Goal: Task Accomplishment & Management: Manage account settings

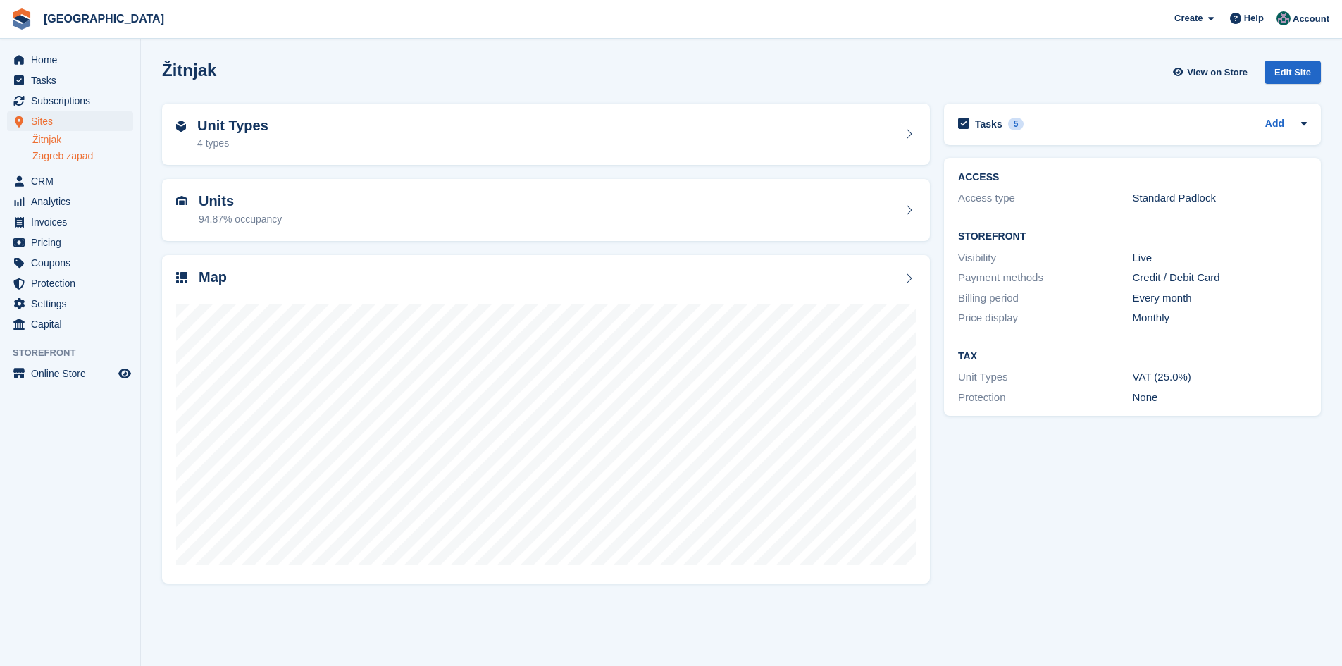
click at [53, 156] on link "Zagreb zapad" at bounding box center [82, 155] width 101 height 13
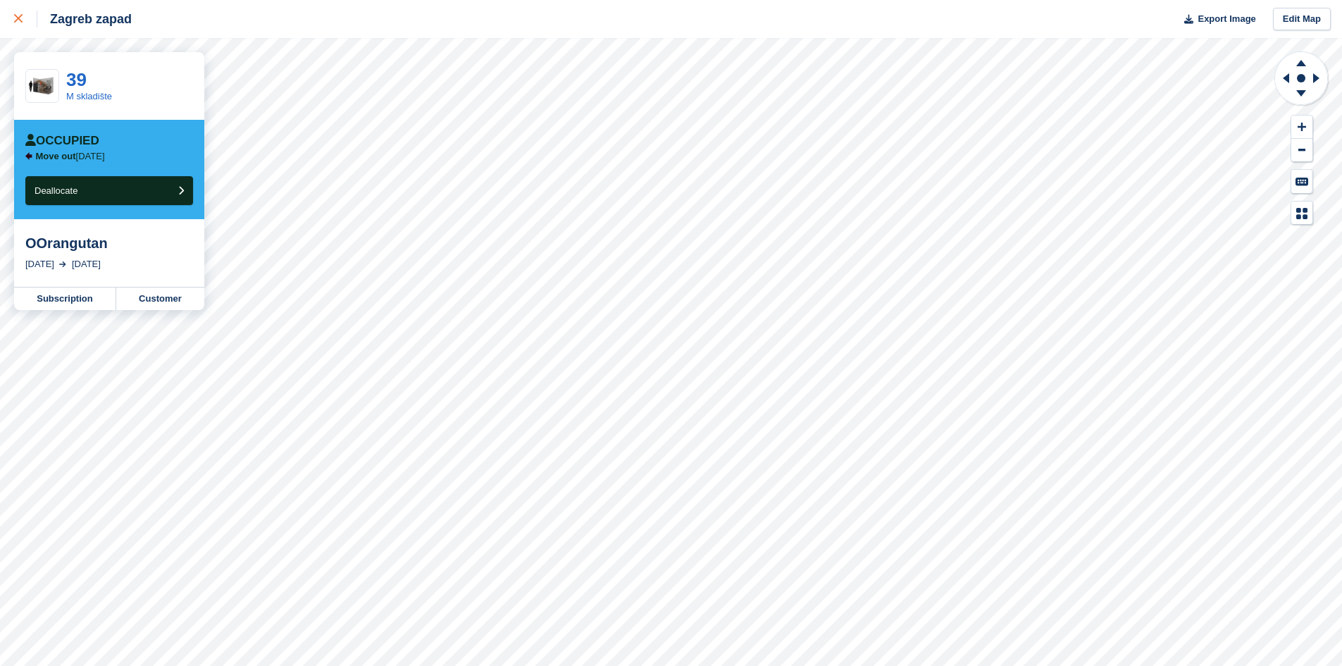
click at [20, 23] on icon at bounding box center [18, 18] width 8 height 8
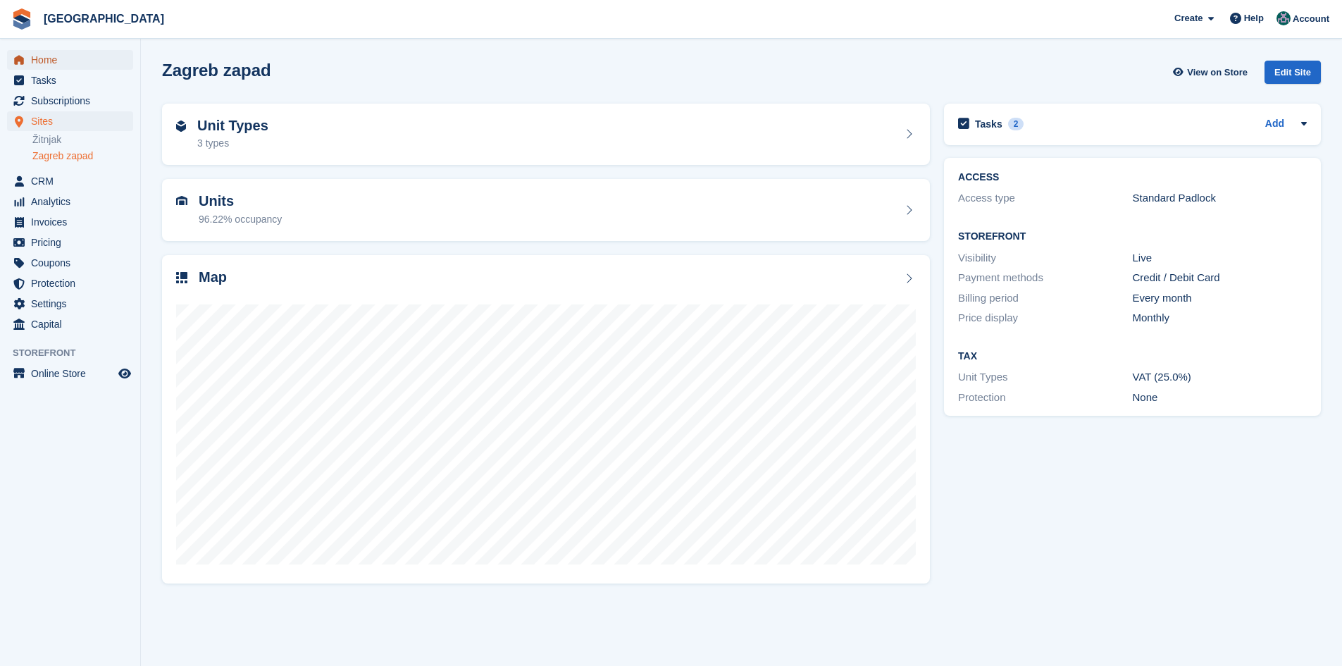
click at [32, 56] on span "Home" at bounding box center [73, 60] width 85 height 20
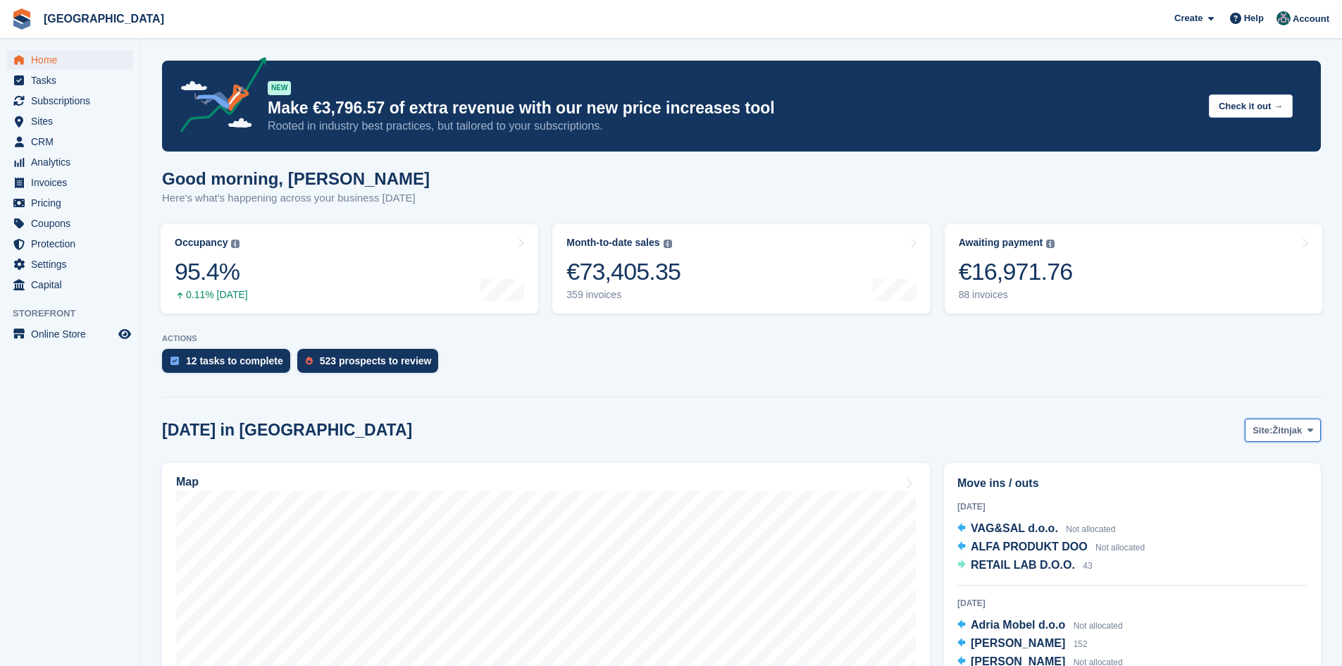
drag, startPoint x: 1281, startPoint y: 430, endPoint x: 1280, endPoint y: 437, distance: 7.1
click at [1281, 430] on span "Žitnjak" at bounding box center [1287, 430] width 30 height 14
click at [1267, 486] on link "Zagreb zapad" at bounding box center [1253, 488] width 123 height 25
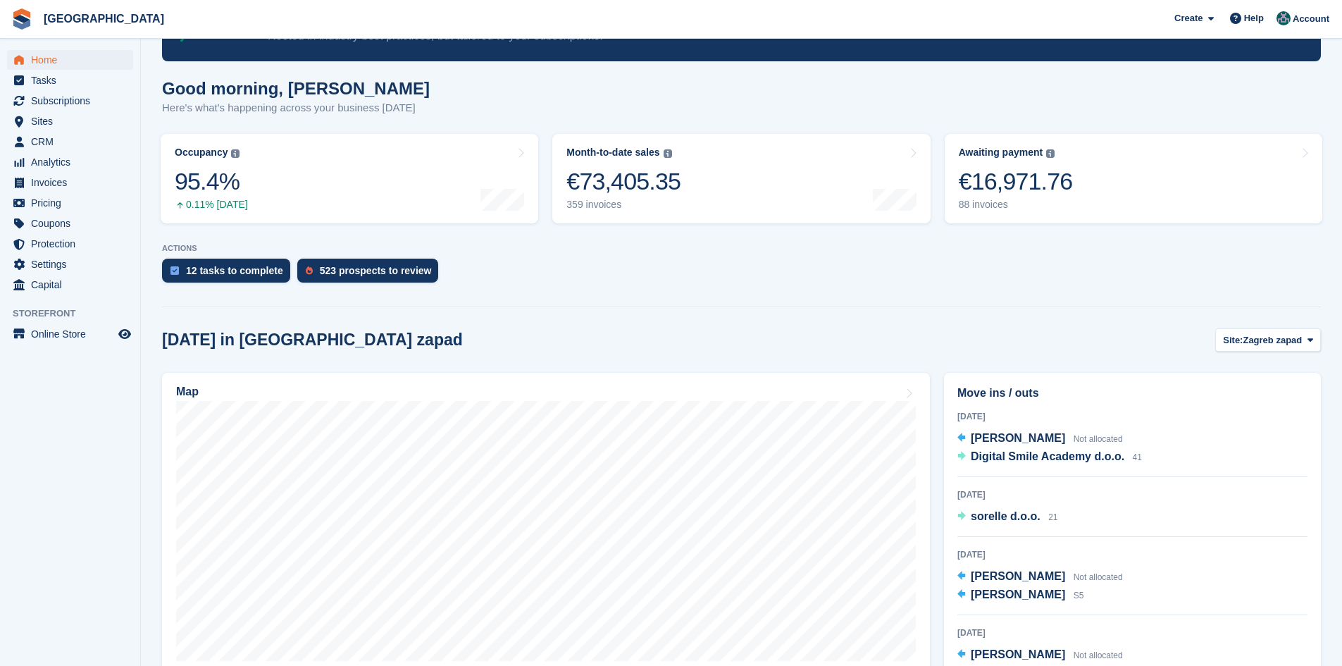
scroll to position [413, 0]
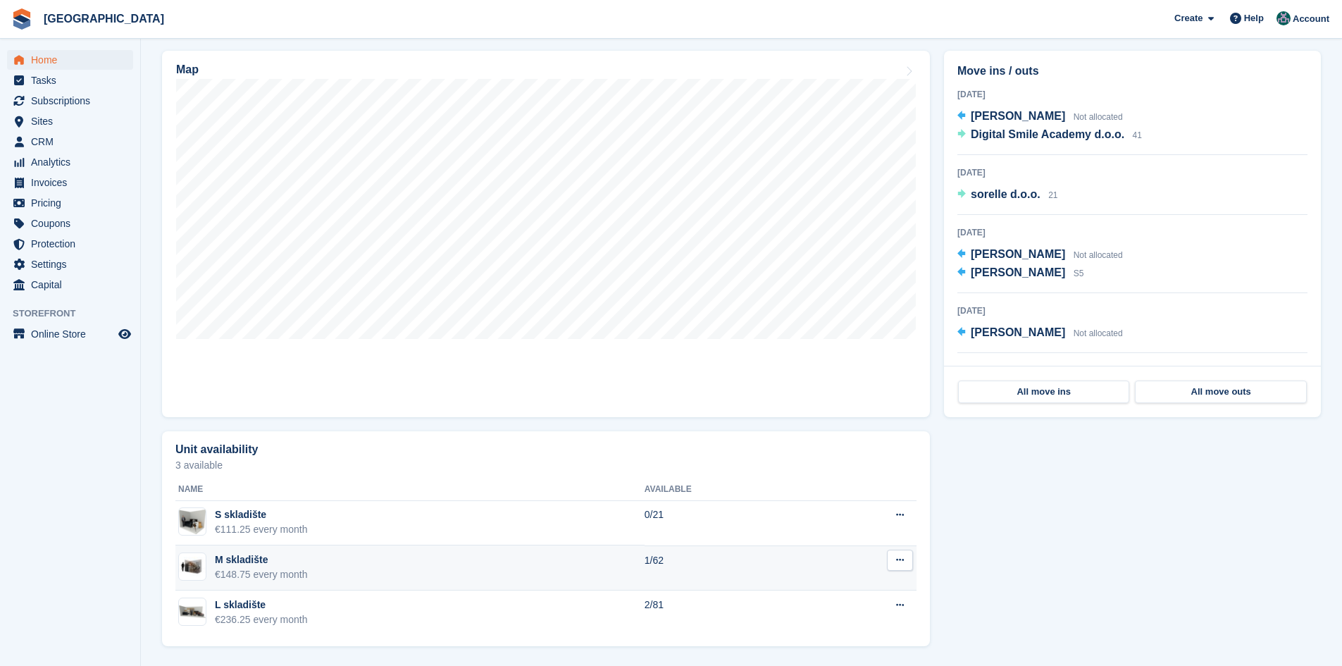
click at [903, 561] on icon at bounding box center [900, 559] width 8 height 9
click at [817, 592] on p "Edit unit type" at bounding box center [845, 587] width 123 height 18
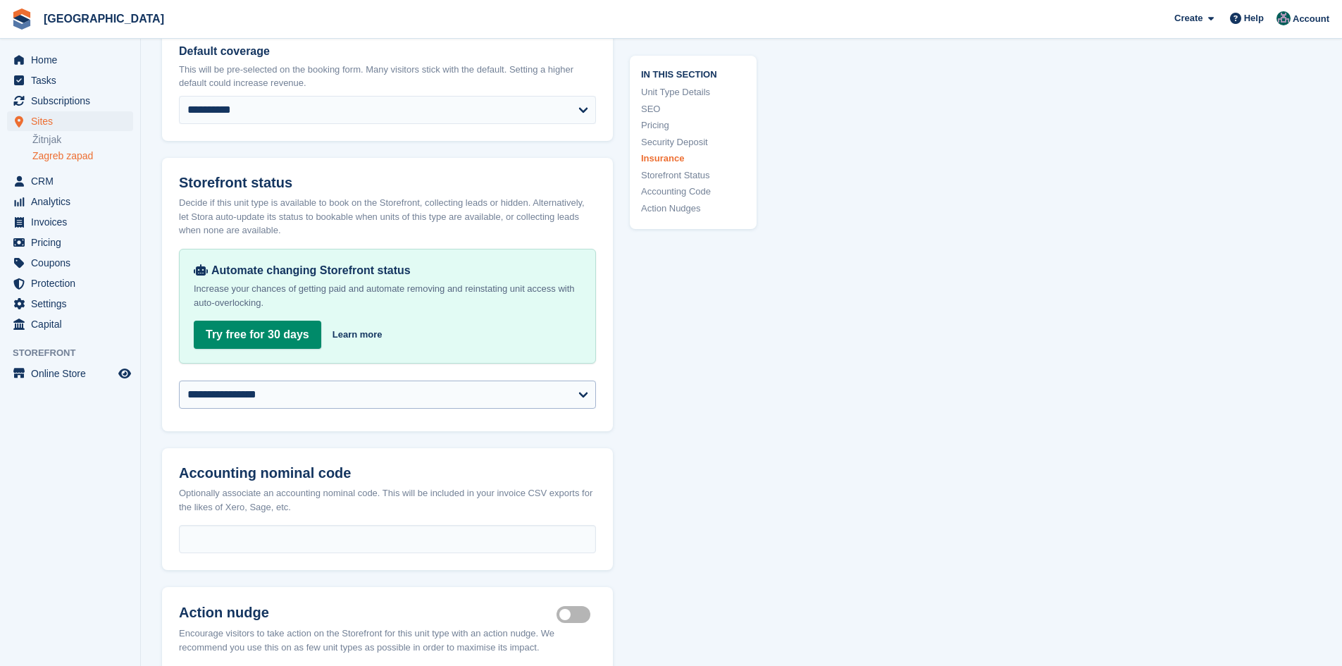
scroll to position [2254, 0]
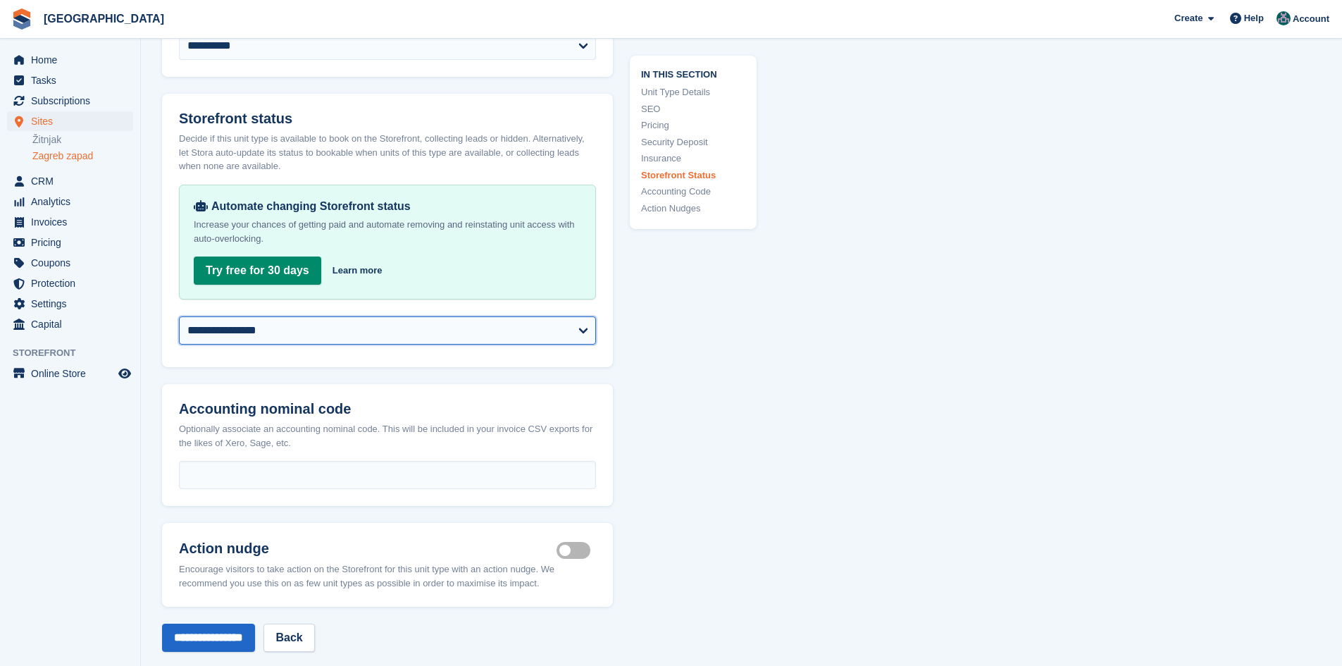
click at [392, 321] on select "**********" at bounding box center [387, 330] width 417 height 28
select select "********"
click at [179, 316] on select "**********" at bounding box center [387, 330] width 417 height 28
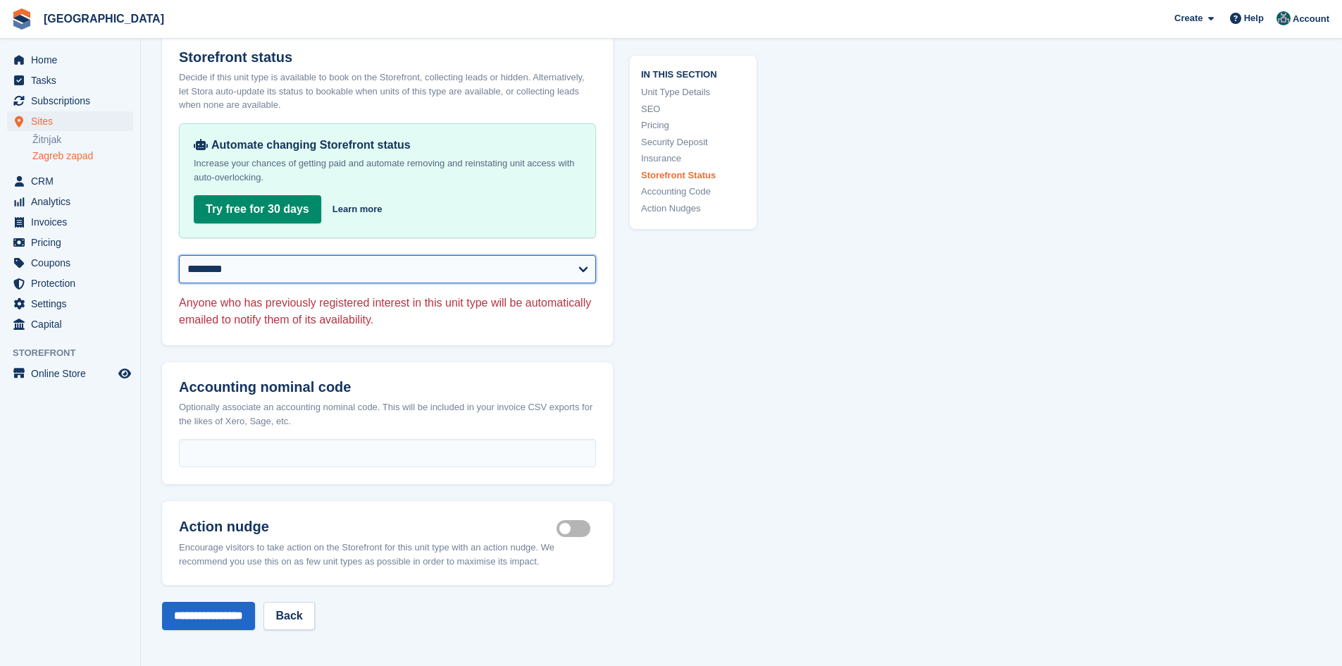
scroll to position [2466, 0]
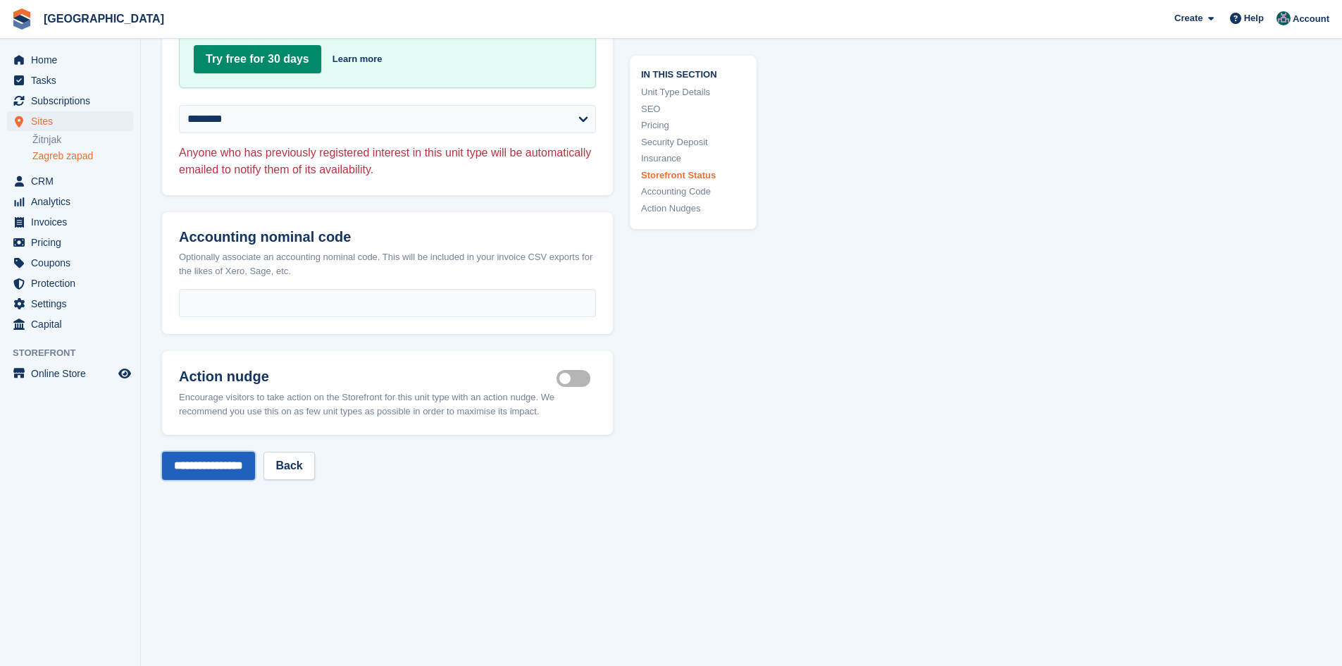
click at [210, 452] on input "**********" at bounding box center [208, 466] width 93 height 28
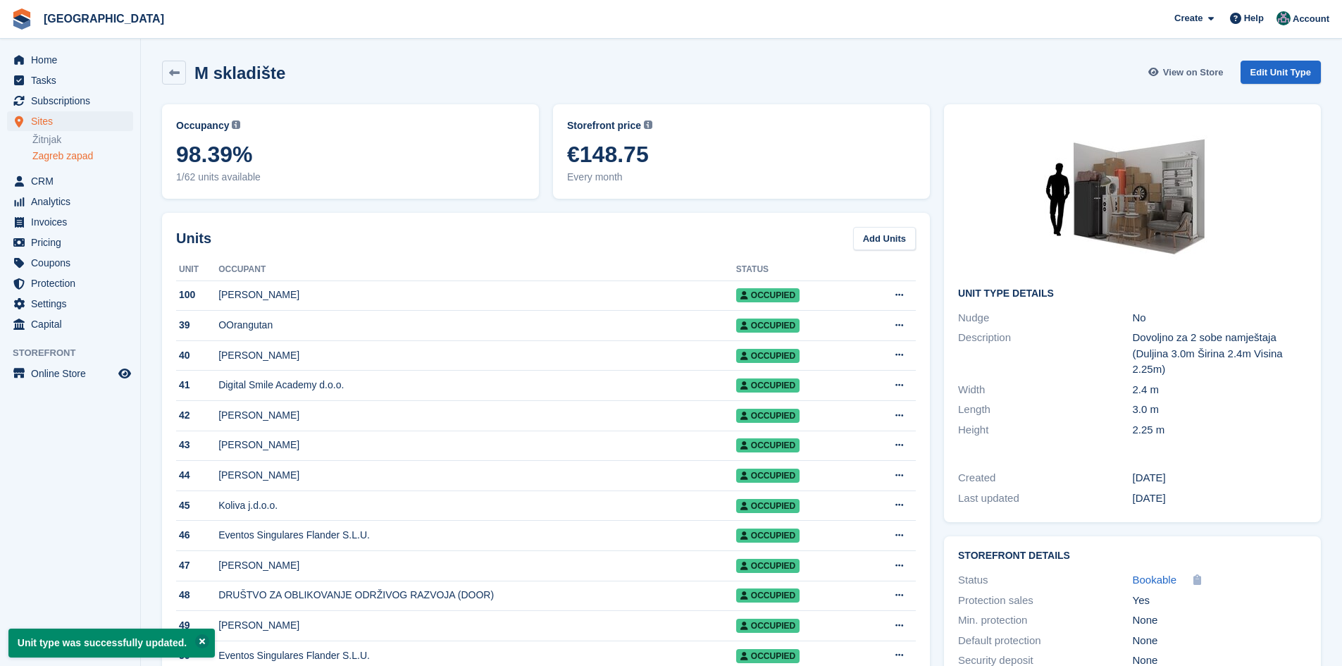
click at [1188, 75] on span "View on Store" at bounding box center [1193, 73] width 61 height 14
click at [38, 56] on span "Home" at bounding box center [73, 60] width 85 height 20
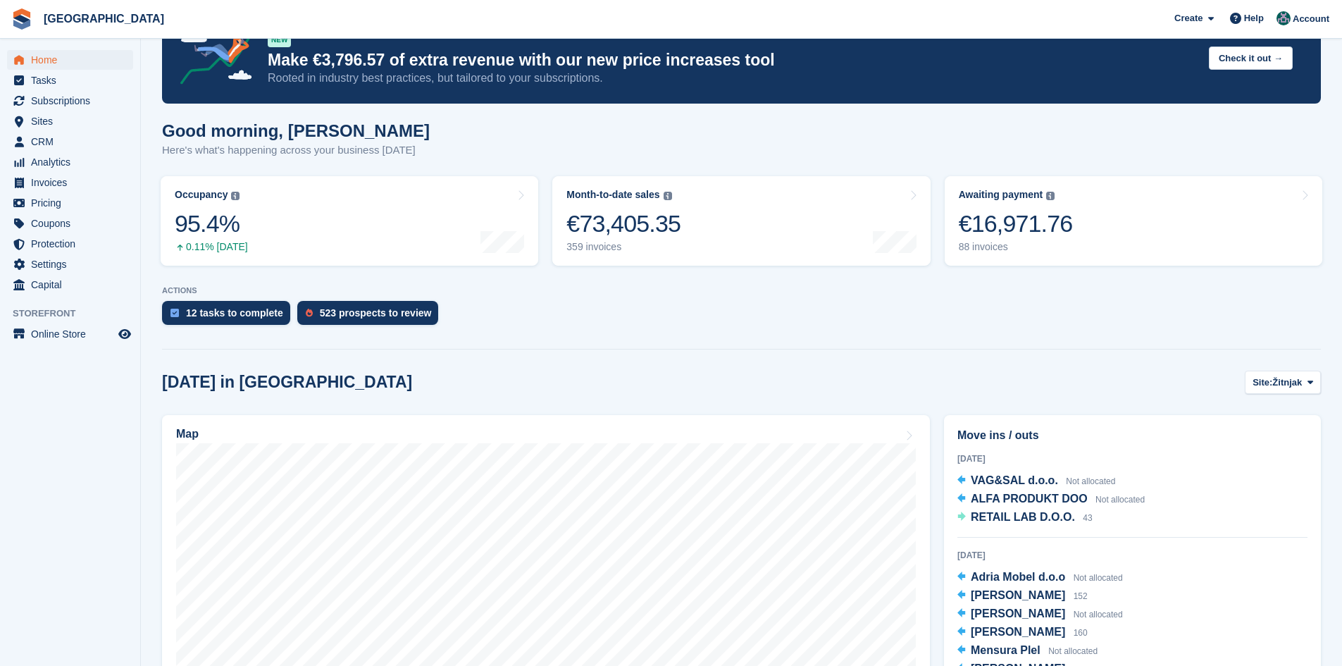
scroll to position [282, 0]
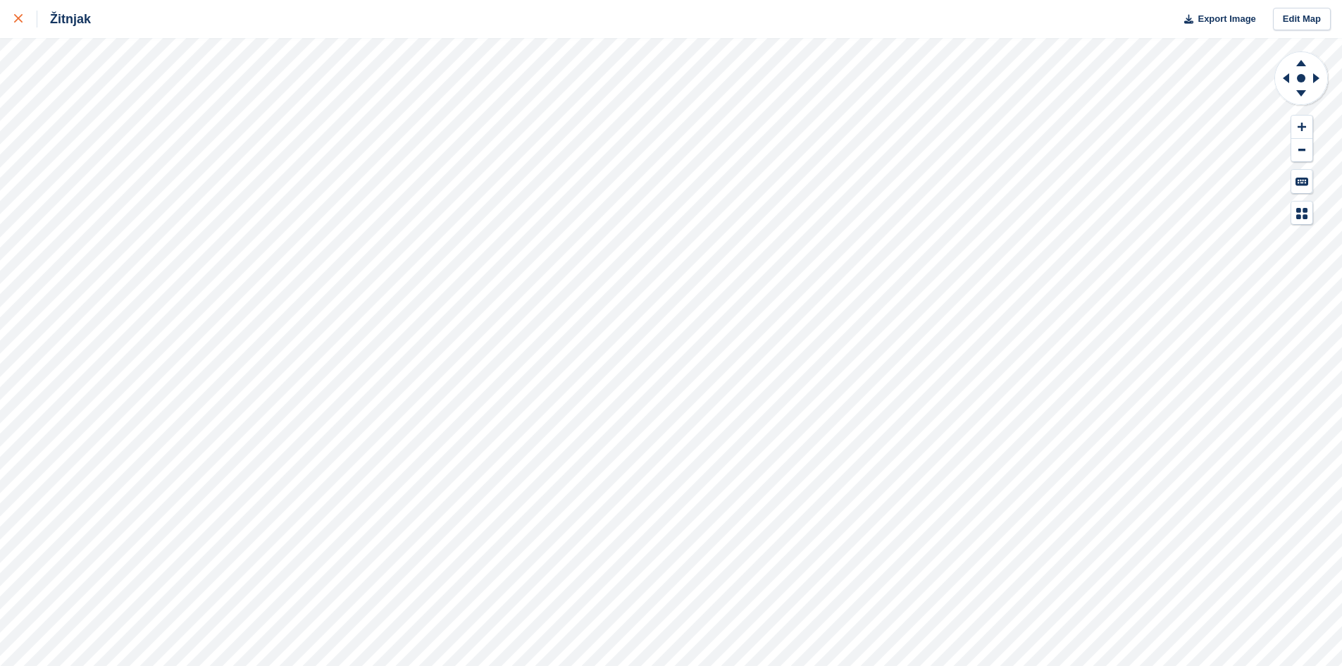
drag, startPoint x: 15, startPoint y: 14, endPoint x: 18, endPoint y: 25, distance: 11.6
click at [15, 15] on div at bounding box center [25, 19] width 23 height 17
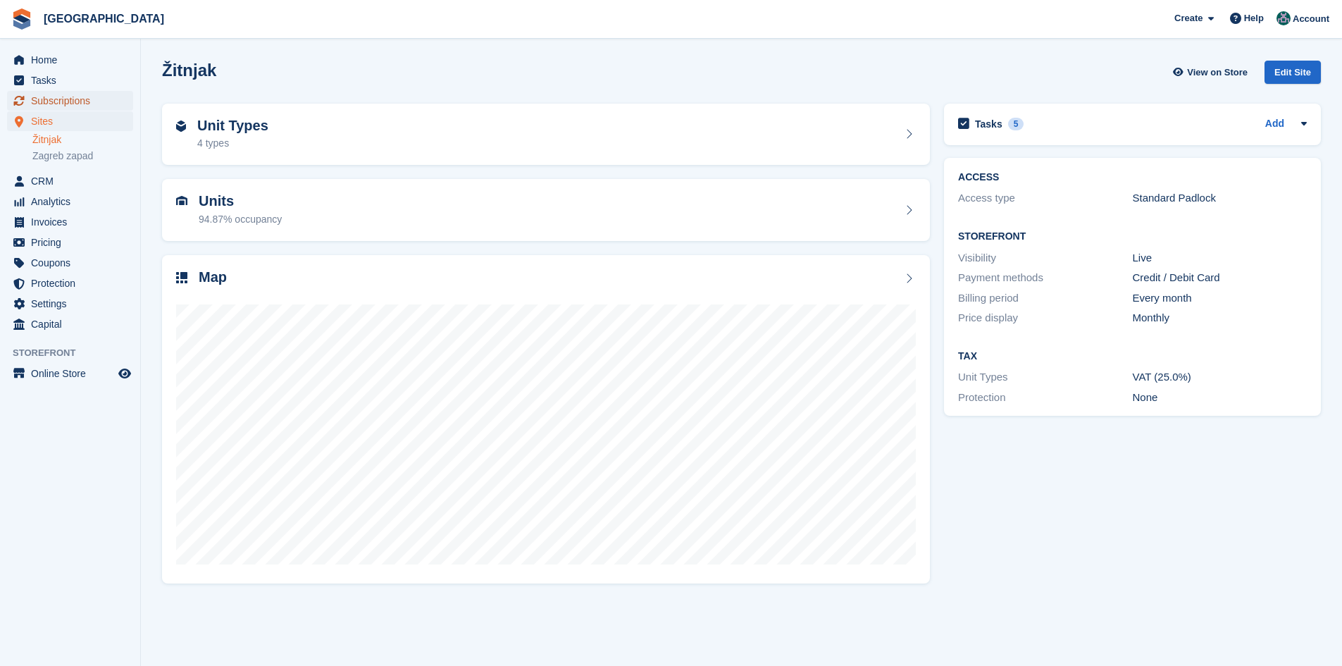
click at [72, 94] on span "Subscriptions" at bounding box center [73, 101] width 85 height 20
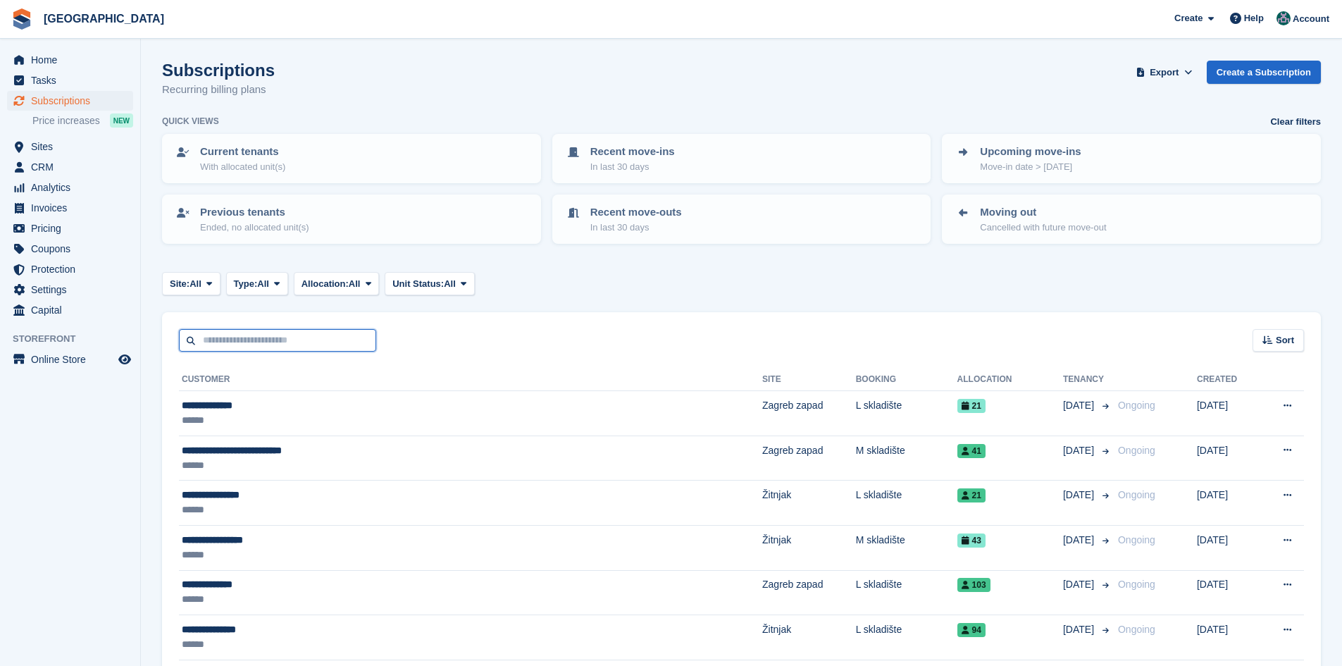
click at [271, 343] on input "text" at bounding box center [277, 340] width 197 height 23
paste input "********"
type input "********"
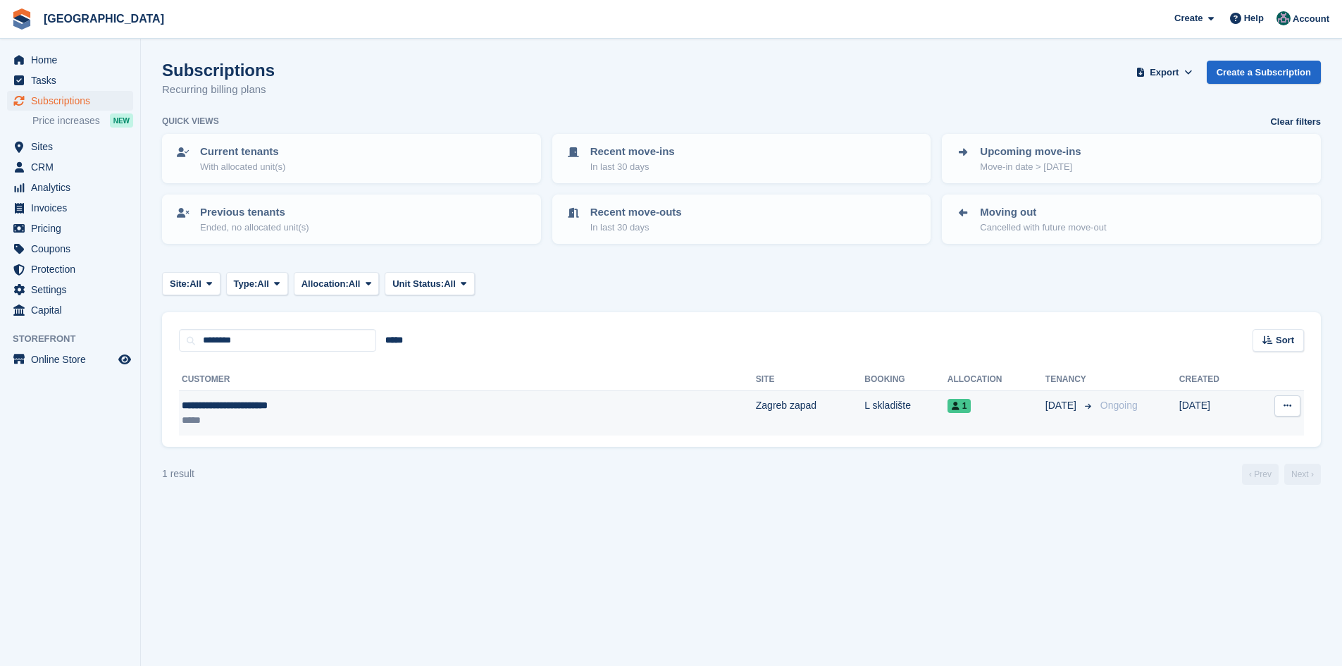
click at [256, 411] on div "**********" at bounding box center [342, 405] width 320 height 15
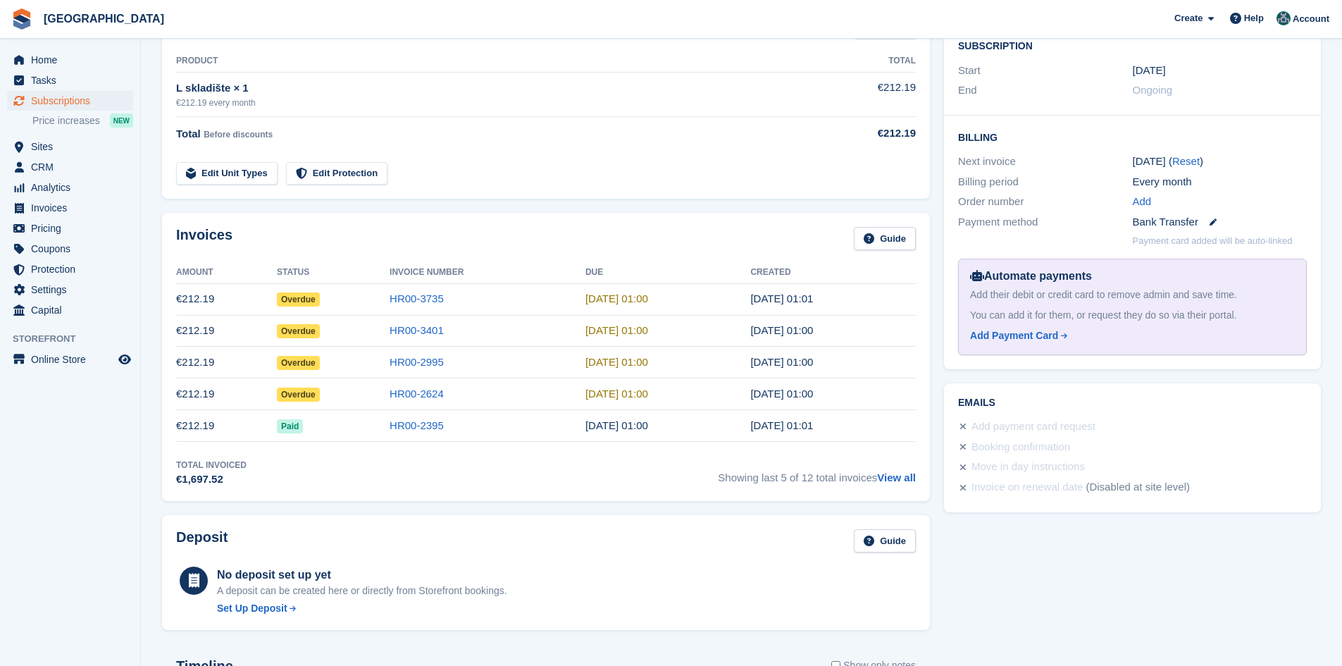
scroll to position [282, 0]
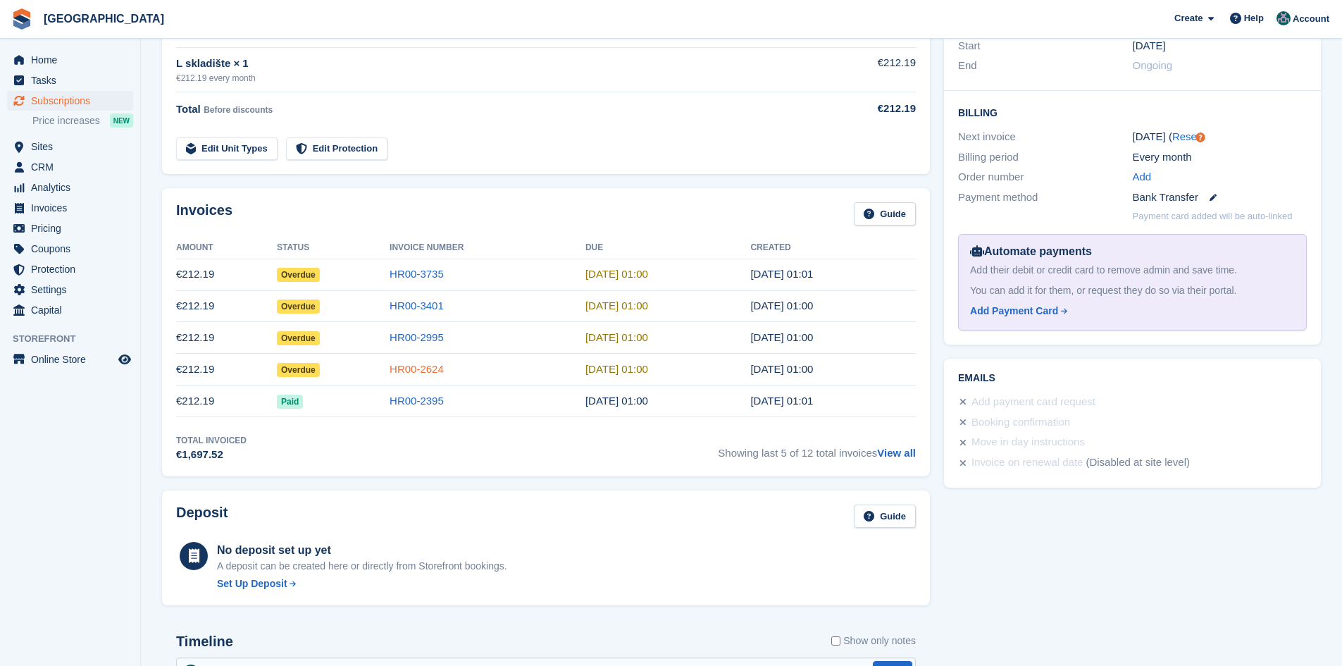
click at [414, 365] on link "HR00-2624" at bounding box center [417, 369] width 54 height 12
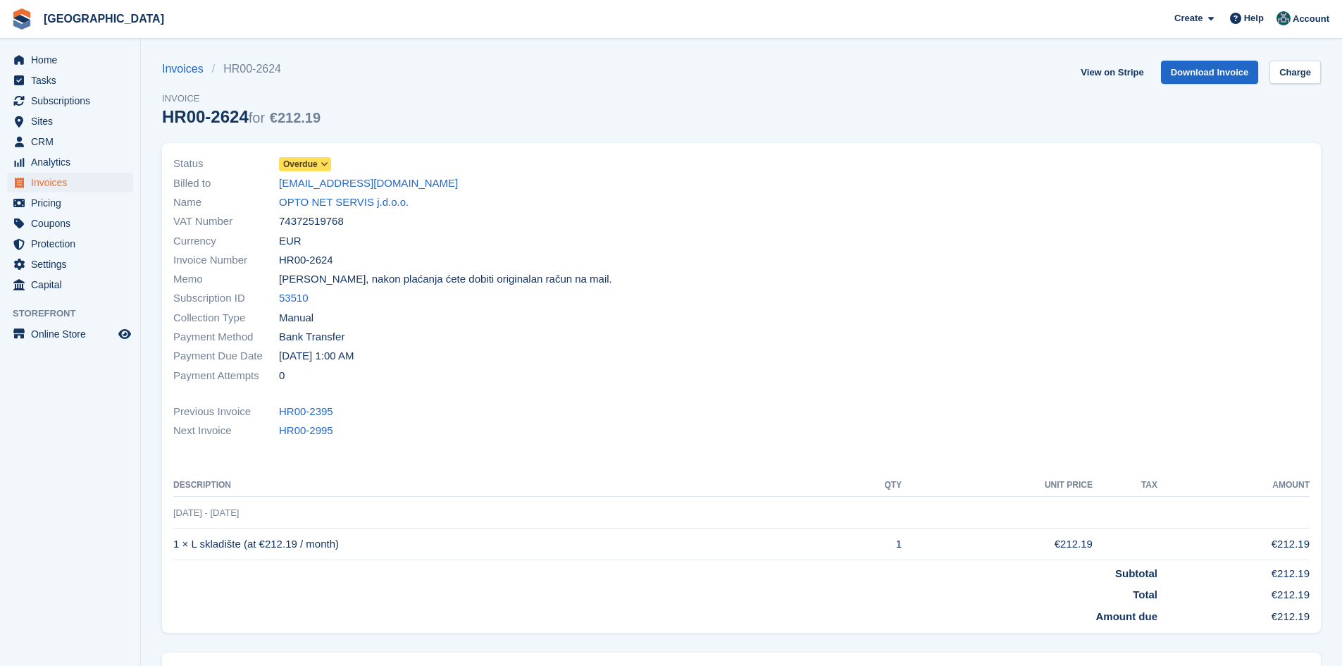
click at [306, 165] on span "Overdue" at bounding box center [300, 164] width 35 height 13
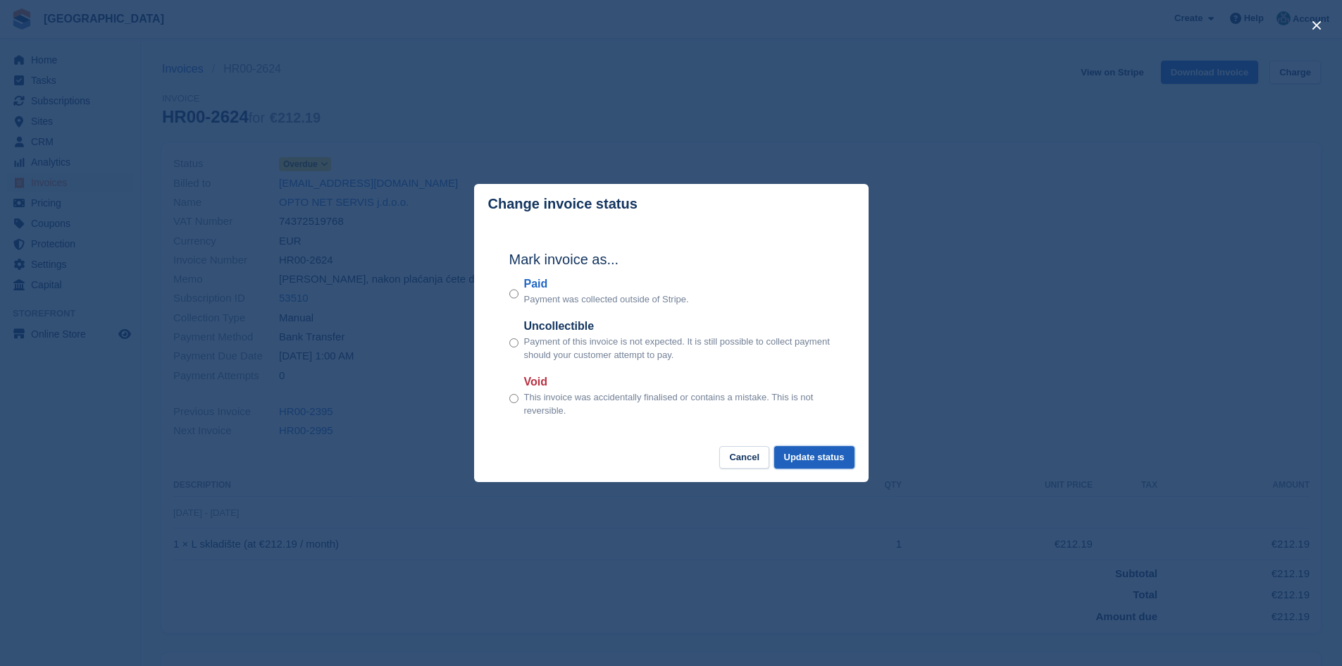
click at [817, 465] on button "Update status" at bounding box center [814, 457] width 80 height 23
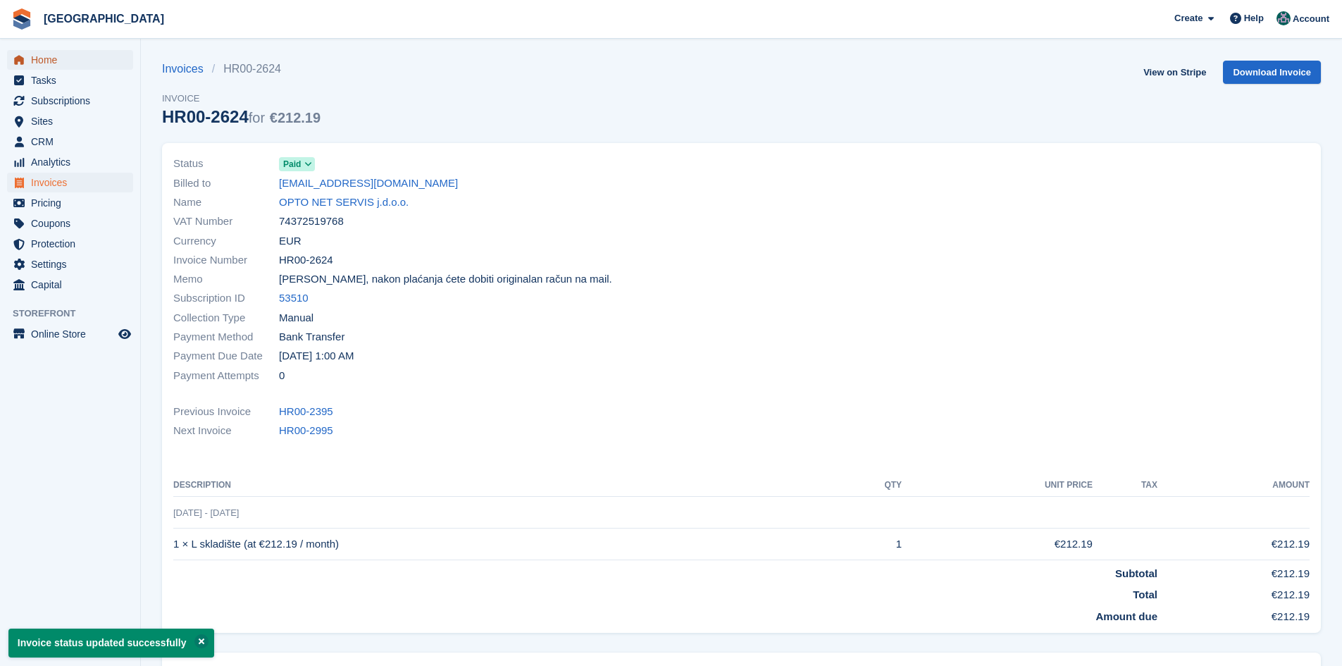
click at [53, 58] on span "Home" at bounding box center [73, 60] width 85 height 20
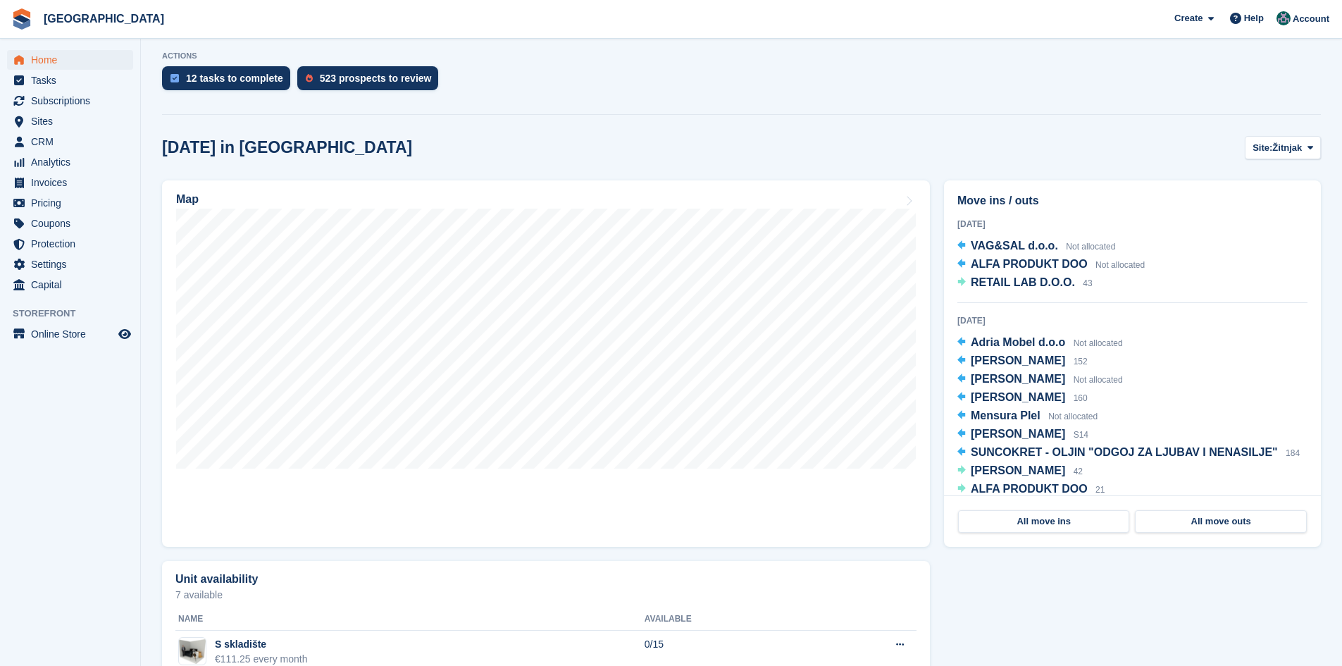
scroll to position [282, 0]
click at [51, 61] on span "Home" at bounding box center [73, 60] width 85 height 20
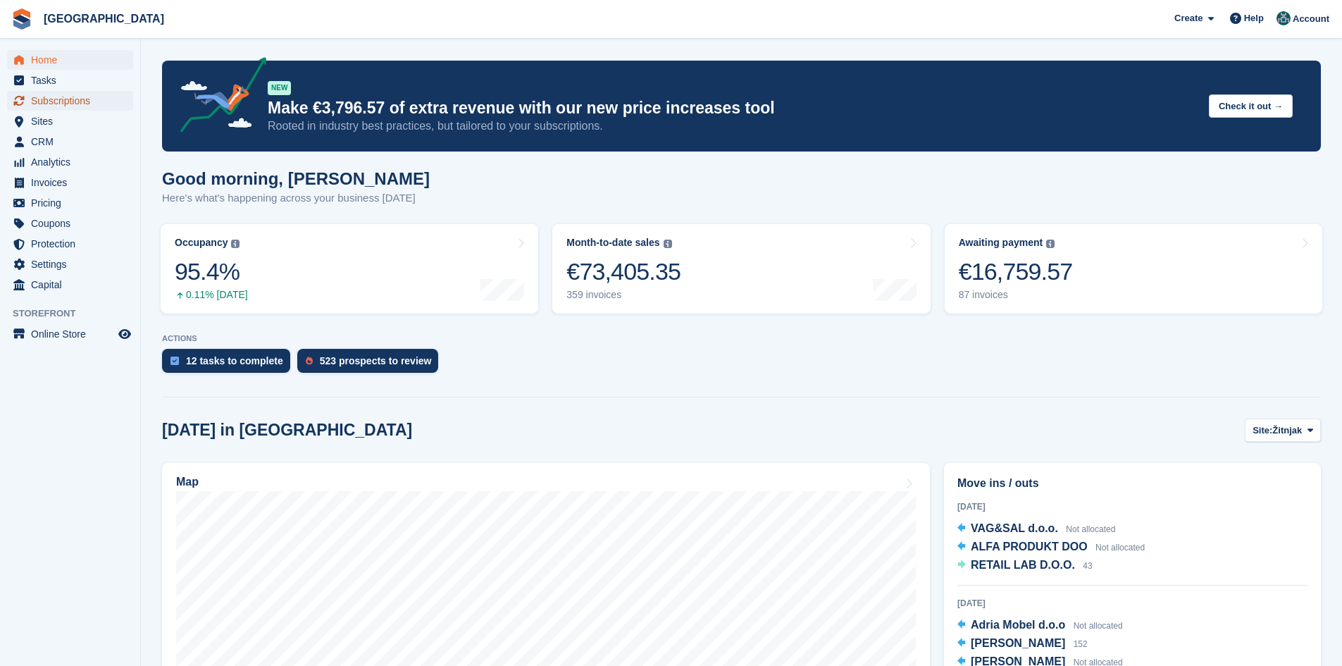
click at [77, 104] on span "Subscriptions" at bounding box center [73, 101] width 85 height 20
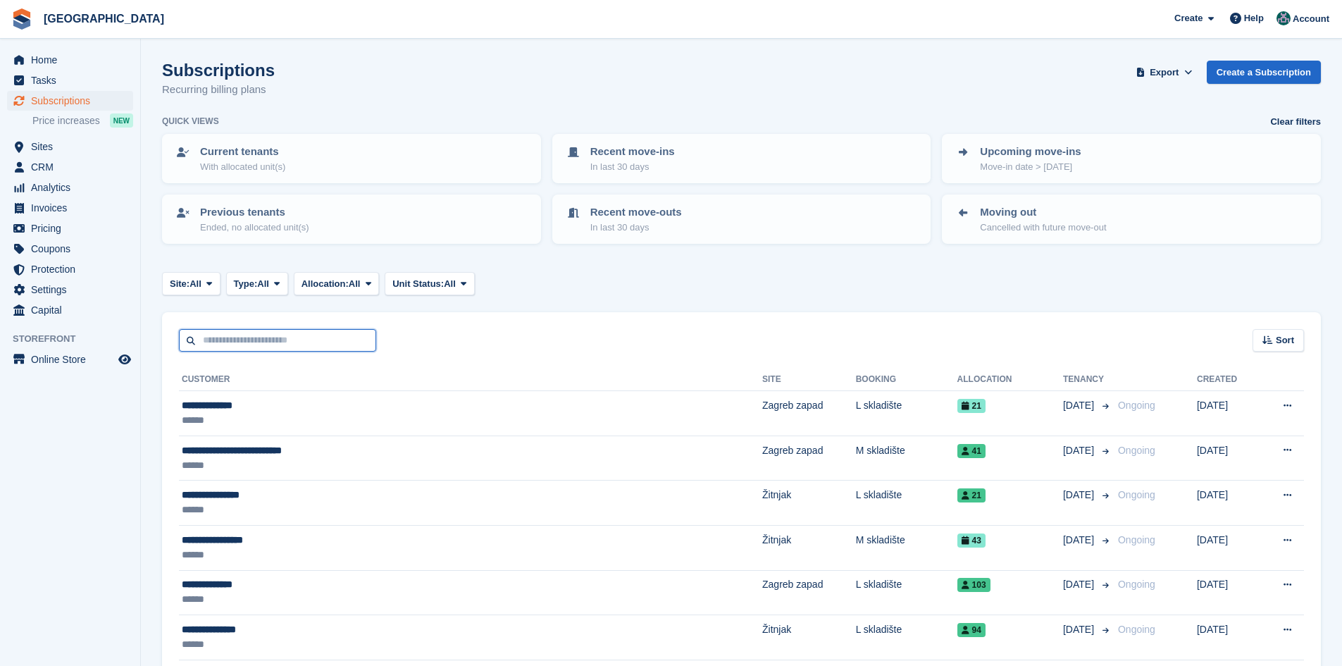
click at [272, 340] on input "text" at bounding box center [277, 340] width 197 height 23
paste input "********"
type input "********"
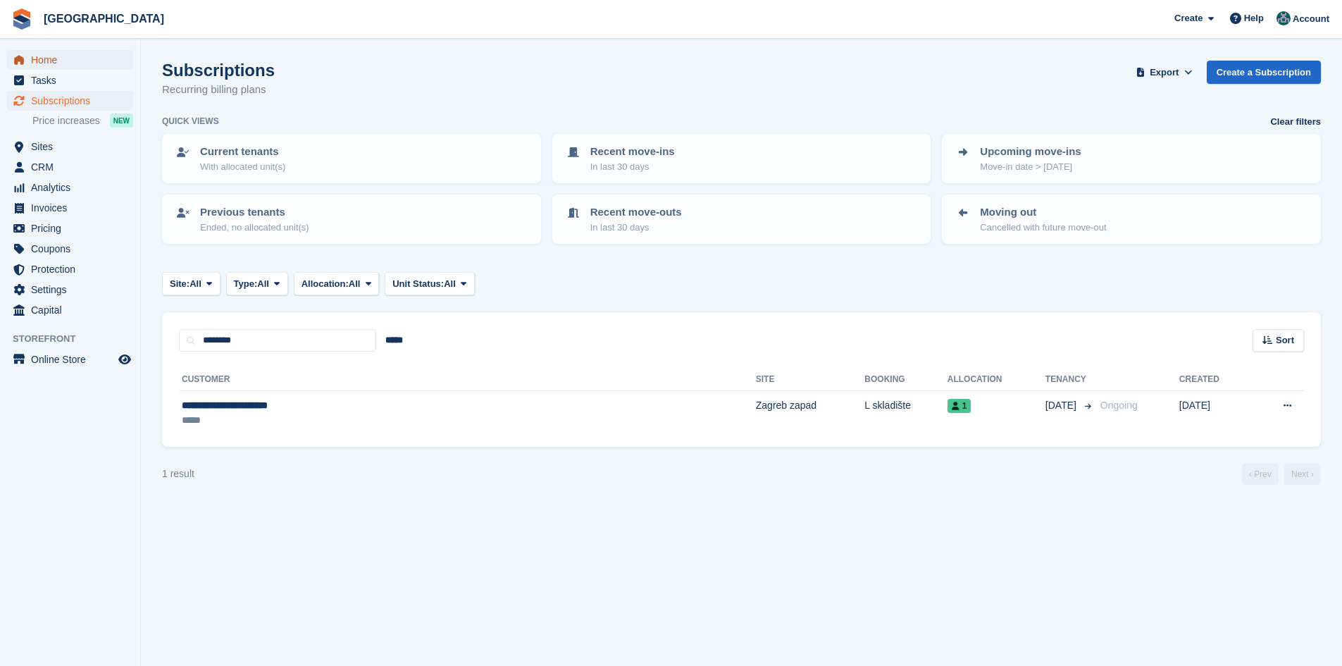
click at [63, 62] on span "Home" at bounding box center [73, 60] width 85 height 20
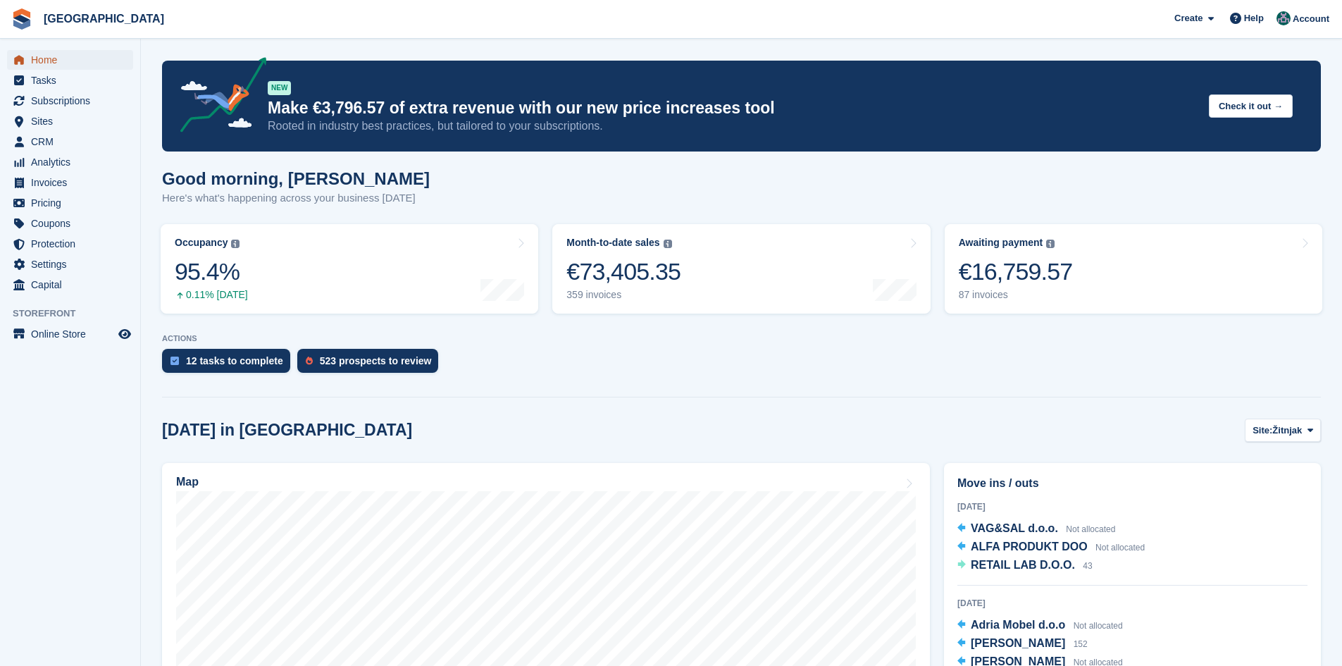
click at [54, 61] on span "Home" at bounding box center [73, 60] width 85 height 20
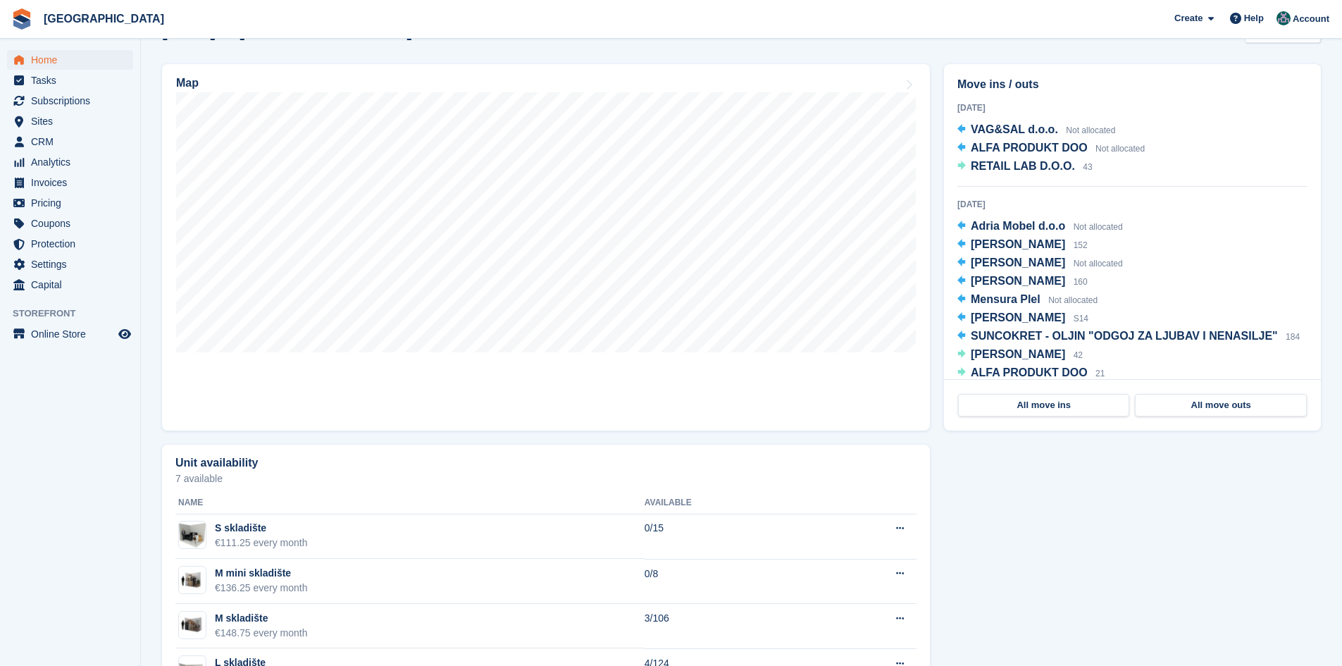
scroll to position [317, 0]
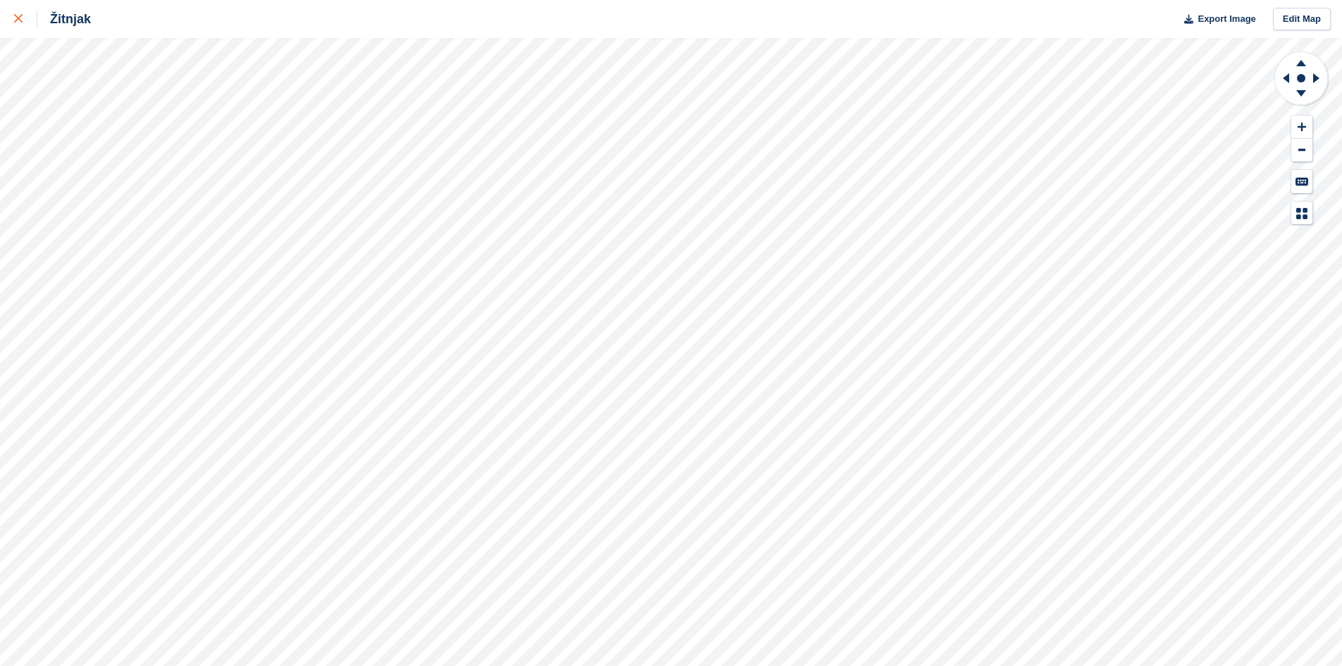
click at [10, 18] on link at bounding box center [18, 19] width 37 height 38
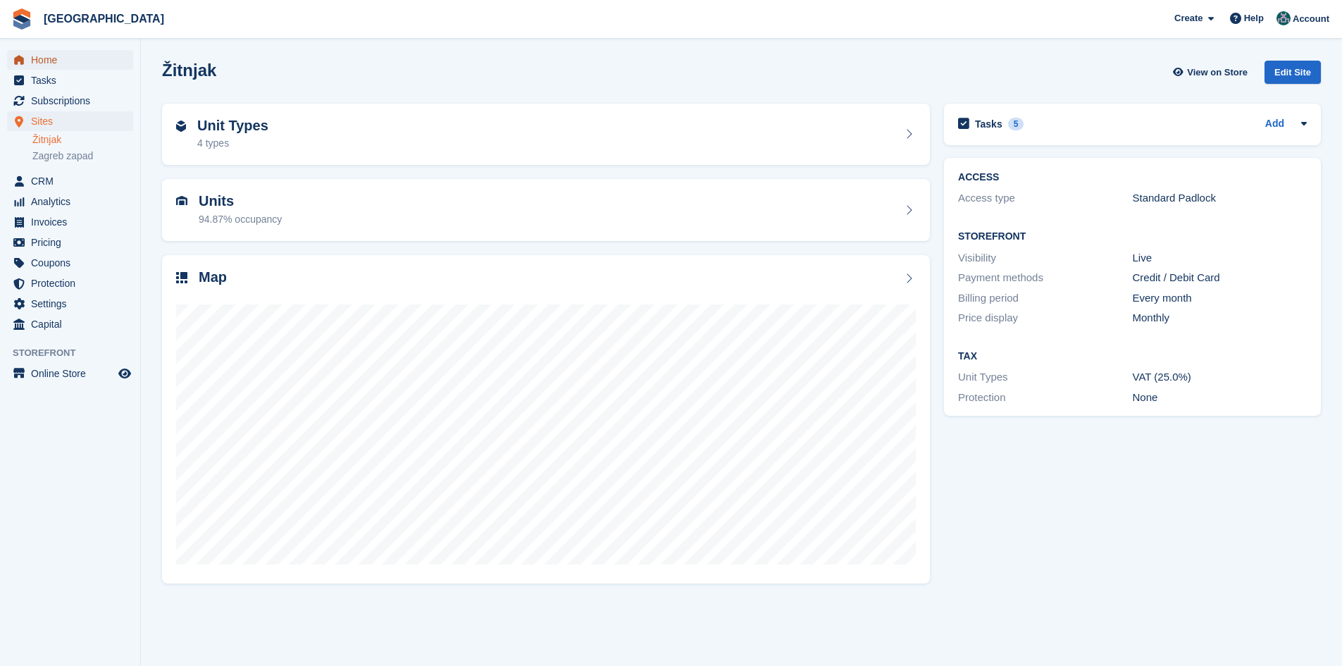
click at [45, 65] on span "Home" at bounding box center [73, 60] width 85 height 20
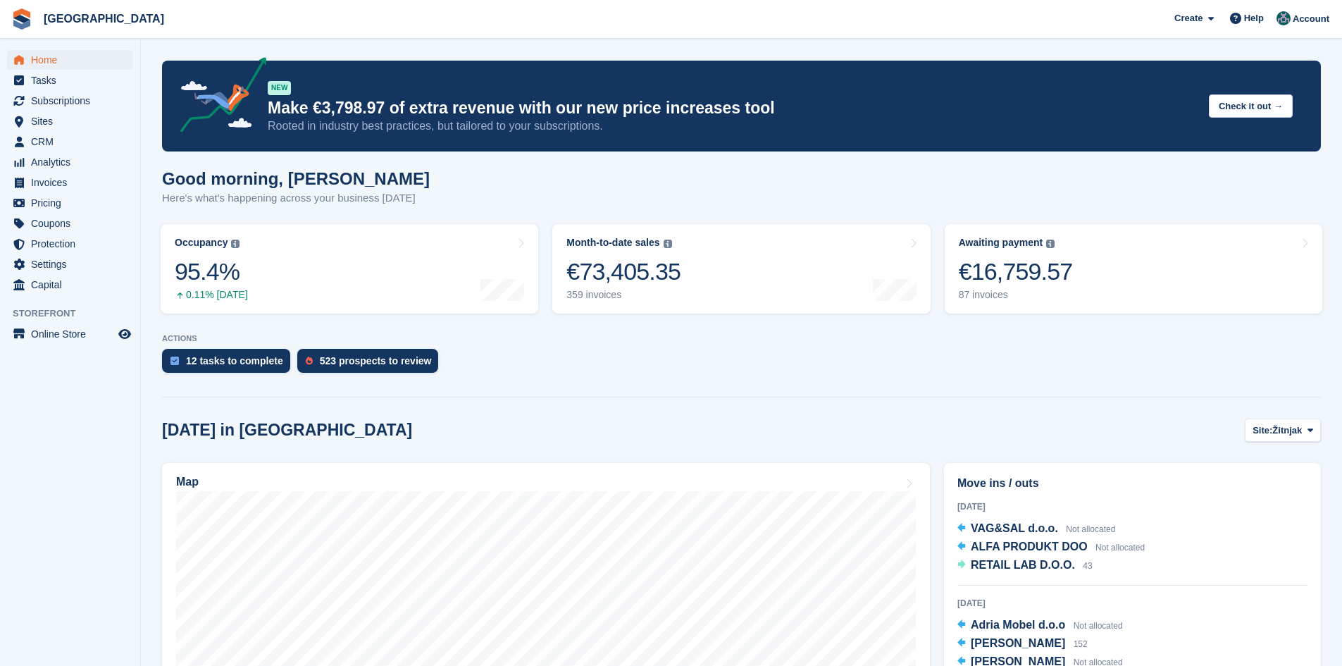
scroll to position [458, 0]
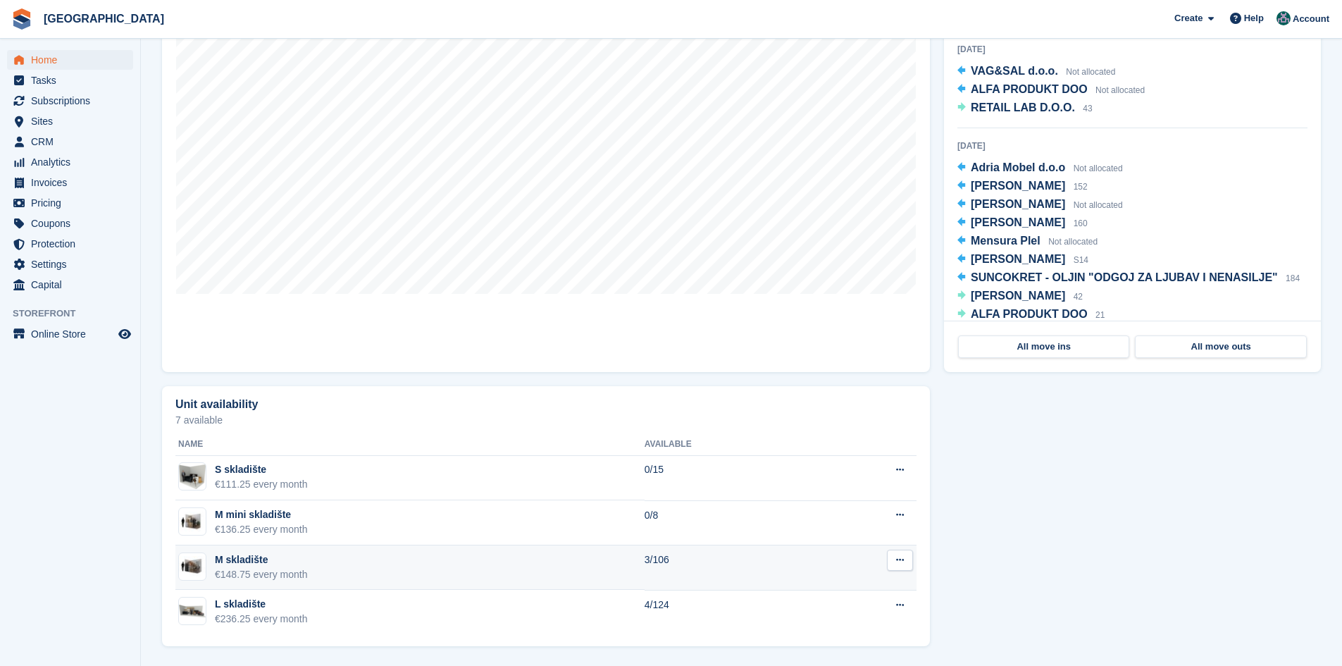
click at [901, 565] on button at bounding box center [900, 559] width 26 height 21
click at [821, 593] on p "Edit unit type" at bounding box center [845, 587] width 123 height 18
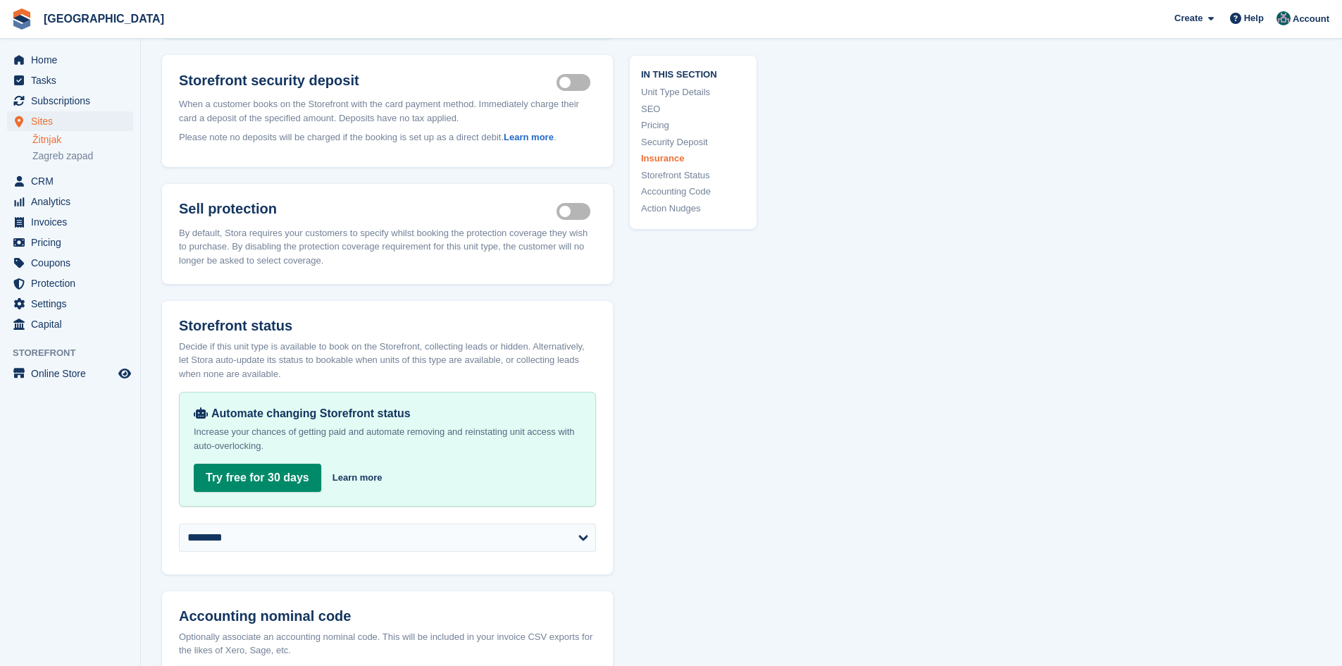
scroll to position [1972, 0]
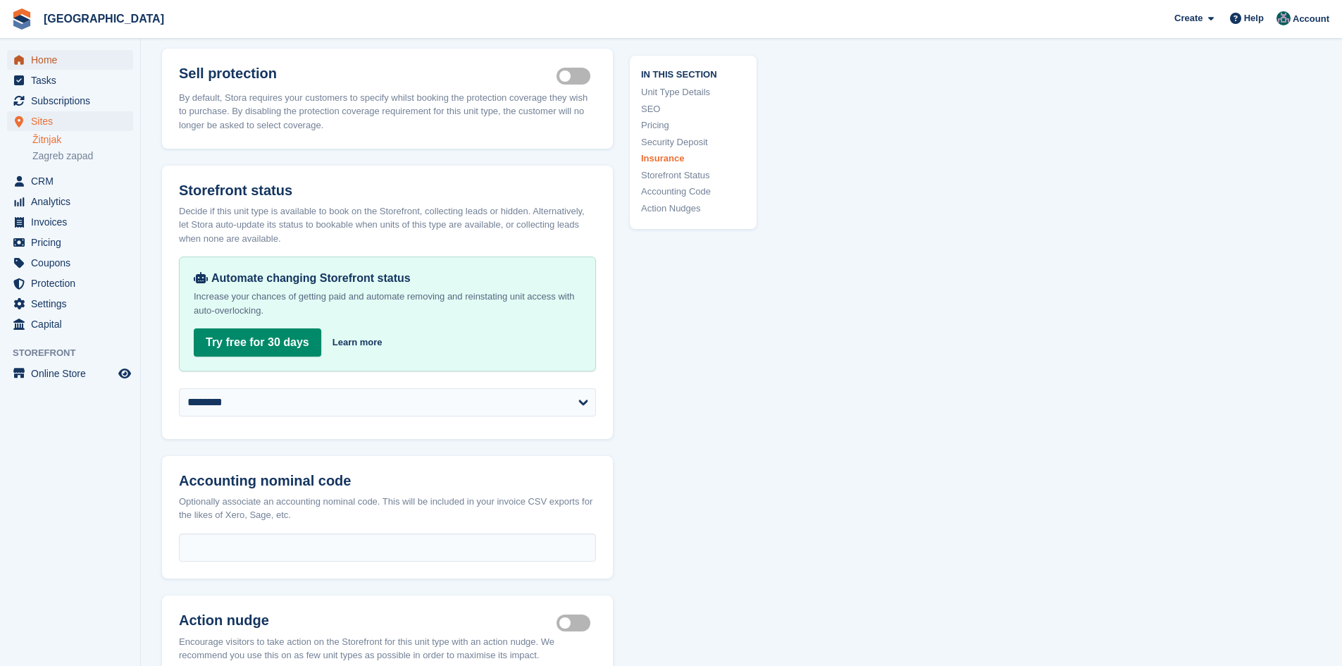
click at [55, 59] on span "Home" at bounding box center [73, 60] width 85 height 20
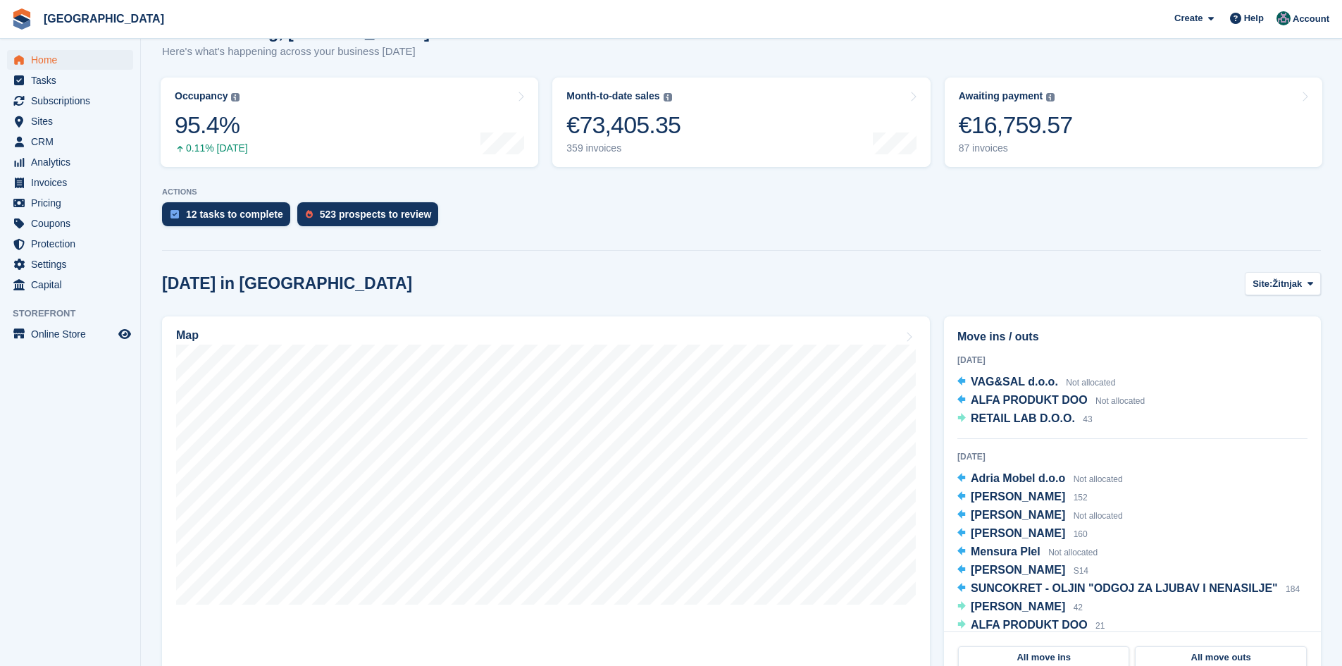
scroll to position [141, 0]
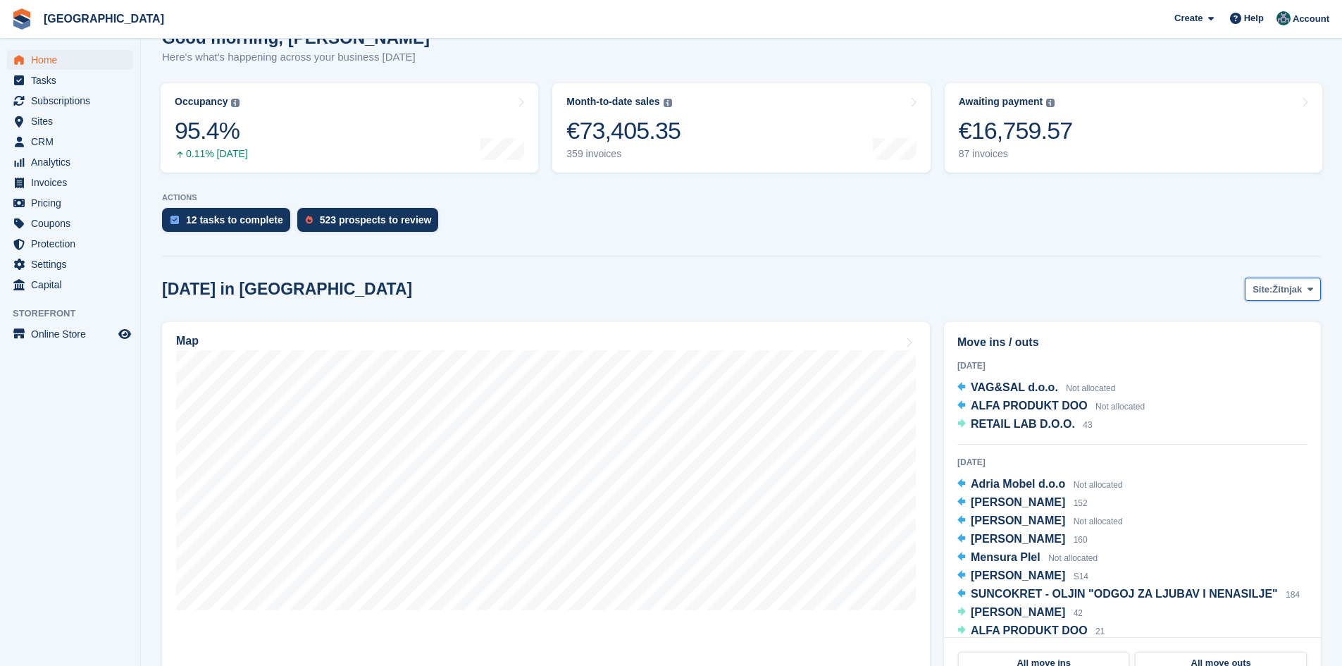
click at [1275, 278] on button "Site: Žitnjak" at bounding box center [1283, 289] width 76 height 23
click at [1247, 347] on link "Zagreb zapad" at bounding box center [1253, 347] width 123 height 25
